Goal: Information Seeking & Learning: Learn about a topic

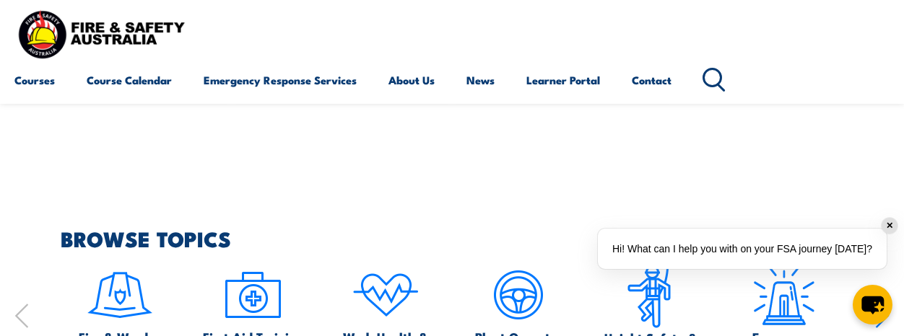
scroll to position [1065, 0]
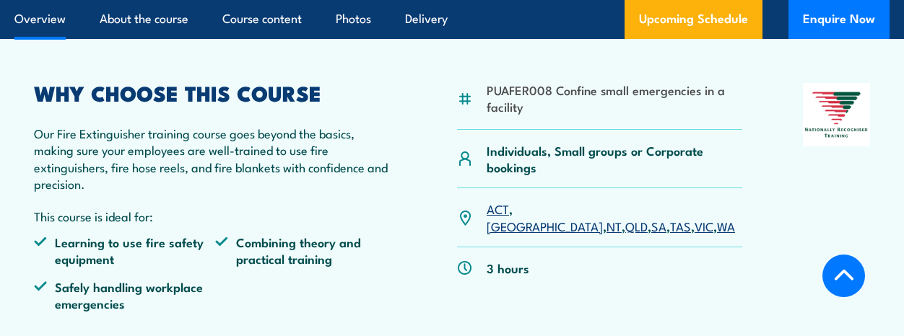
scroll to position [424, 0]
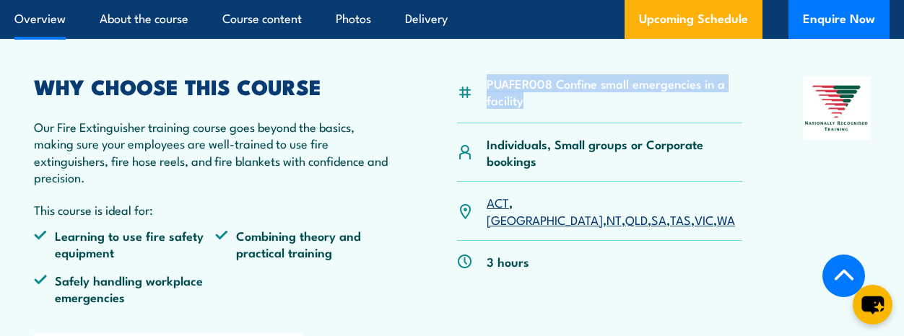
drag, startPoint x: 488, startPoint y: 81, endPoint x: 525, endPoint y: 97, distance: 40.1
click at [525, 97] on li "PUAFER008 Confine small emergencies in a facility" at bounding box center [615, 92] width 256 height 34
copy li "PUAFER008 Confine small emergencies in a facility"
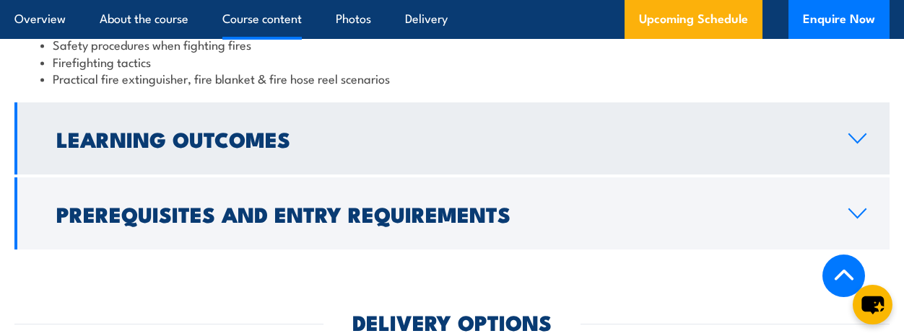
click at [328, 138] on link "Learning Outcomes" at bounding box center [451, 139] width 875 height 72
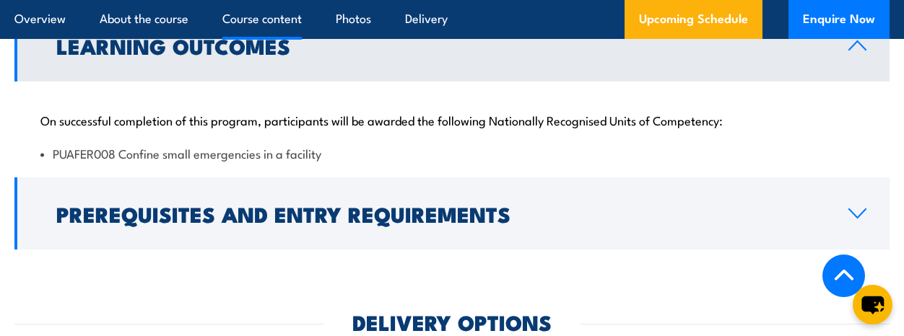
scroll to position [1492, 0]
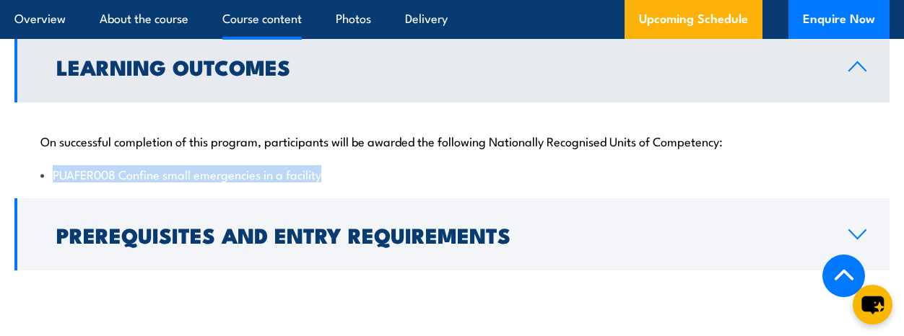
drag, startPoint x: 338, startPoint y: 155, endPoint x: 48, endPoint y: 172, distance: 290.7
click at [48, 172] on div "On successful completion of this program, participants will be awarded the foll…" at bounding box center [451, 149] width 875 height 93
copy li "PUAFER008 Confine small emergencies in a facility"
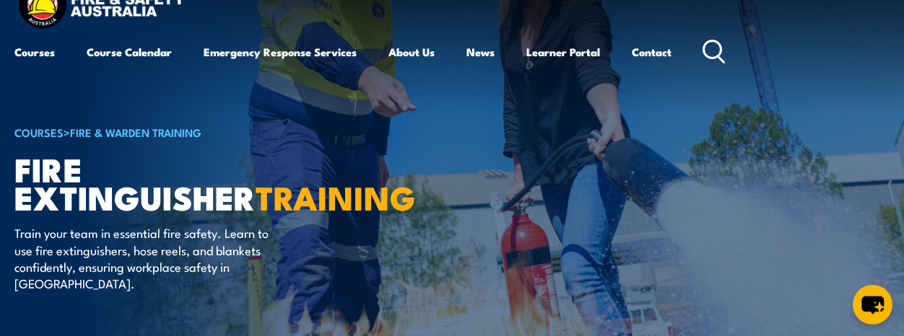
scroll to position [35, 0]
